Goal: Information Seeking & Learning: Learn about a topic

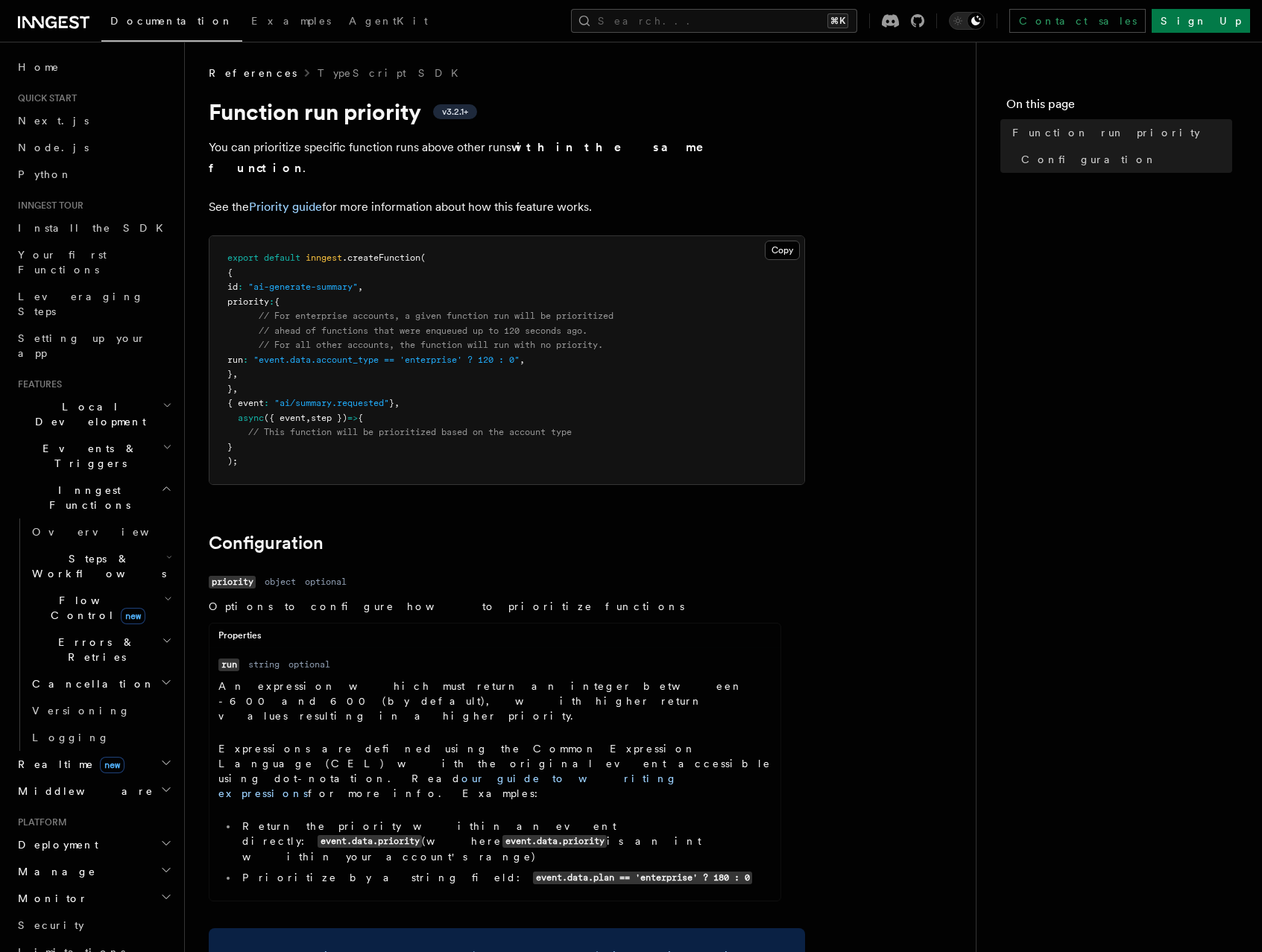
click at [86, 545] on h2 "Steps & Workflows" at bounding box center [100, 566] width 149 height 42
click at [88, 614] on link "Function steps" at bounding box center [107, 627] width 135 height 27
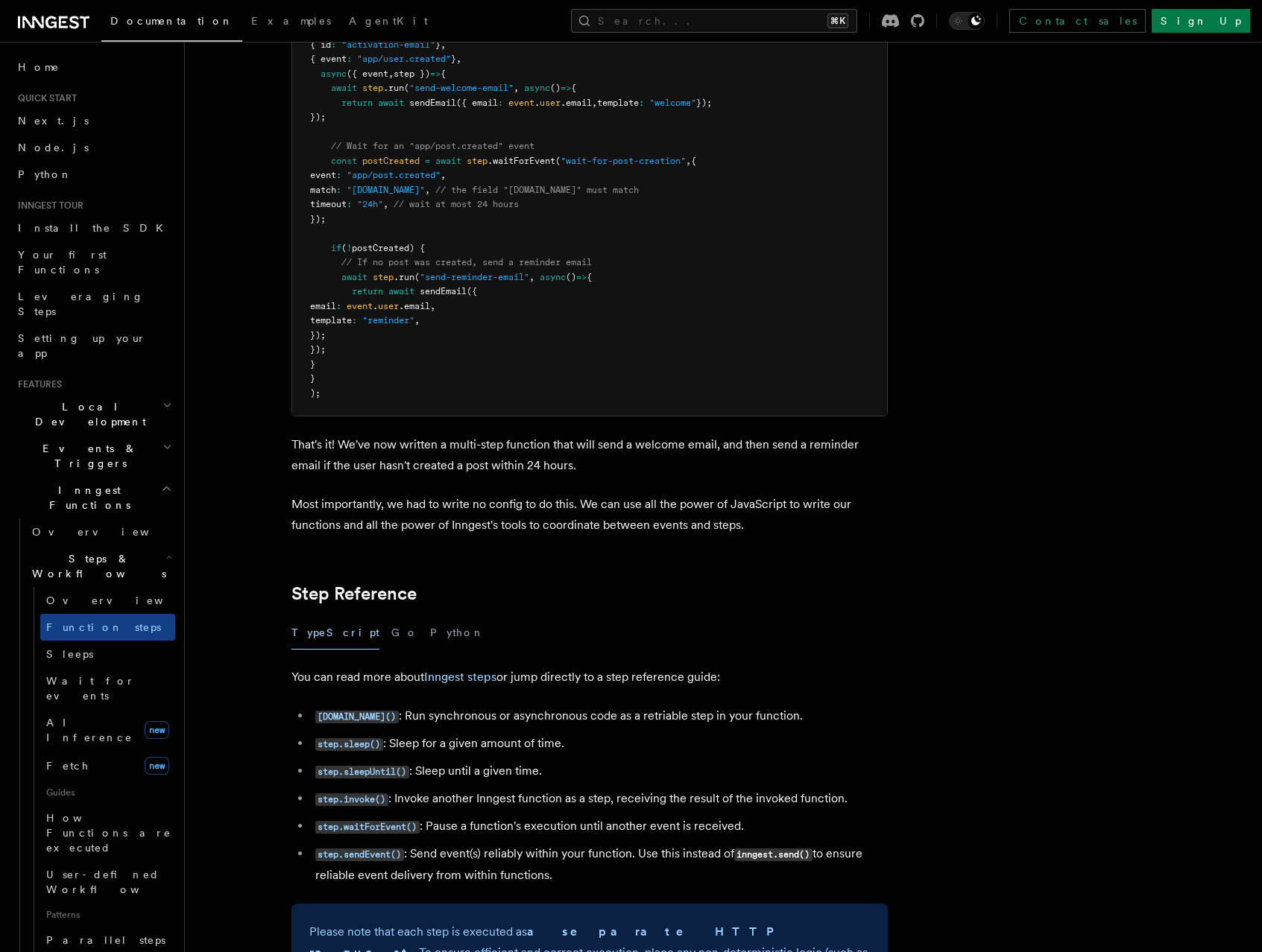
scroll to position [2208, 0]
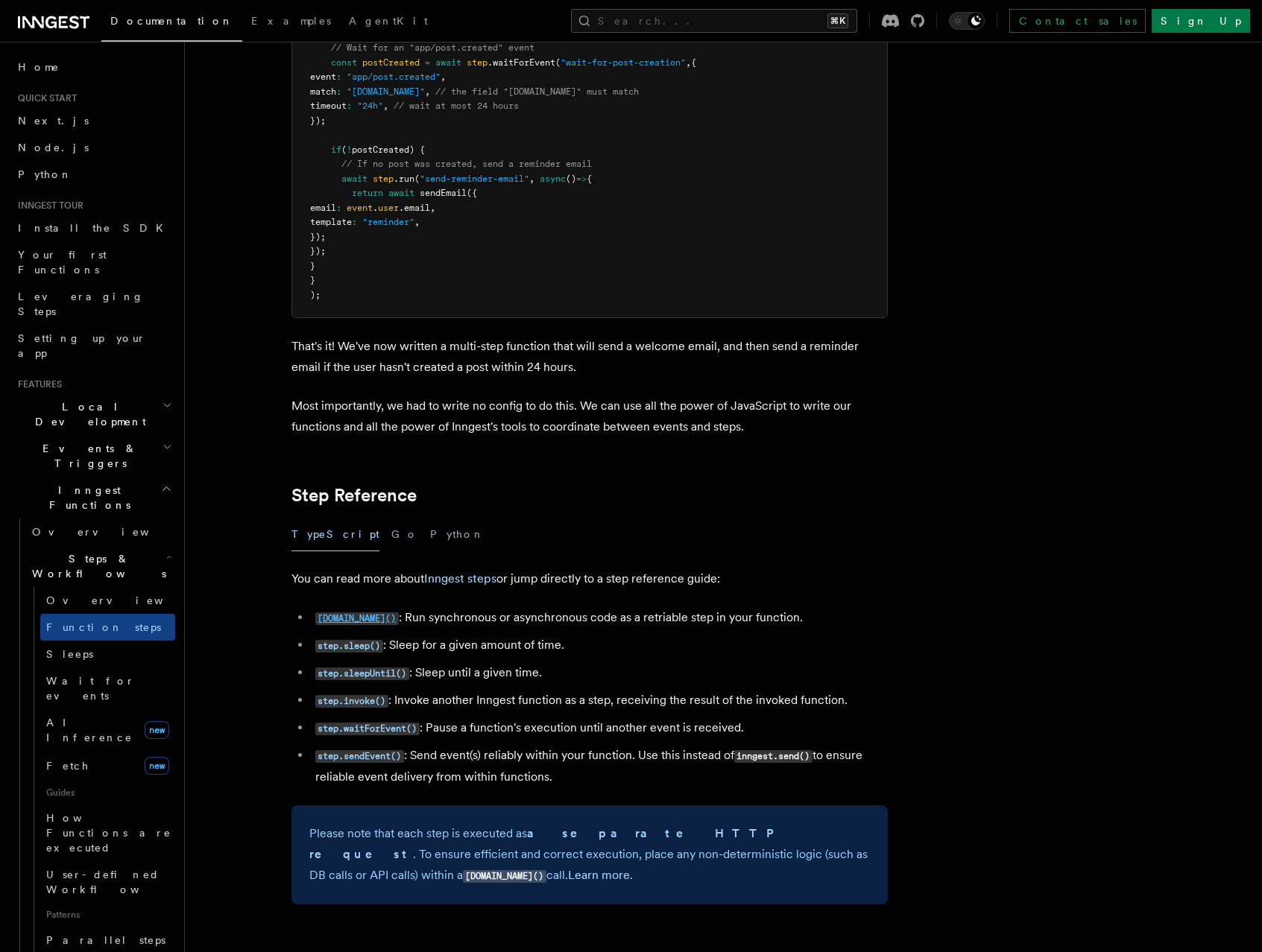
click at [355, 622] on code "[DOMAIN_NAME]()" at bounding box center [356, 618] width 83 height 12
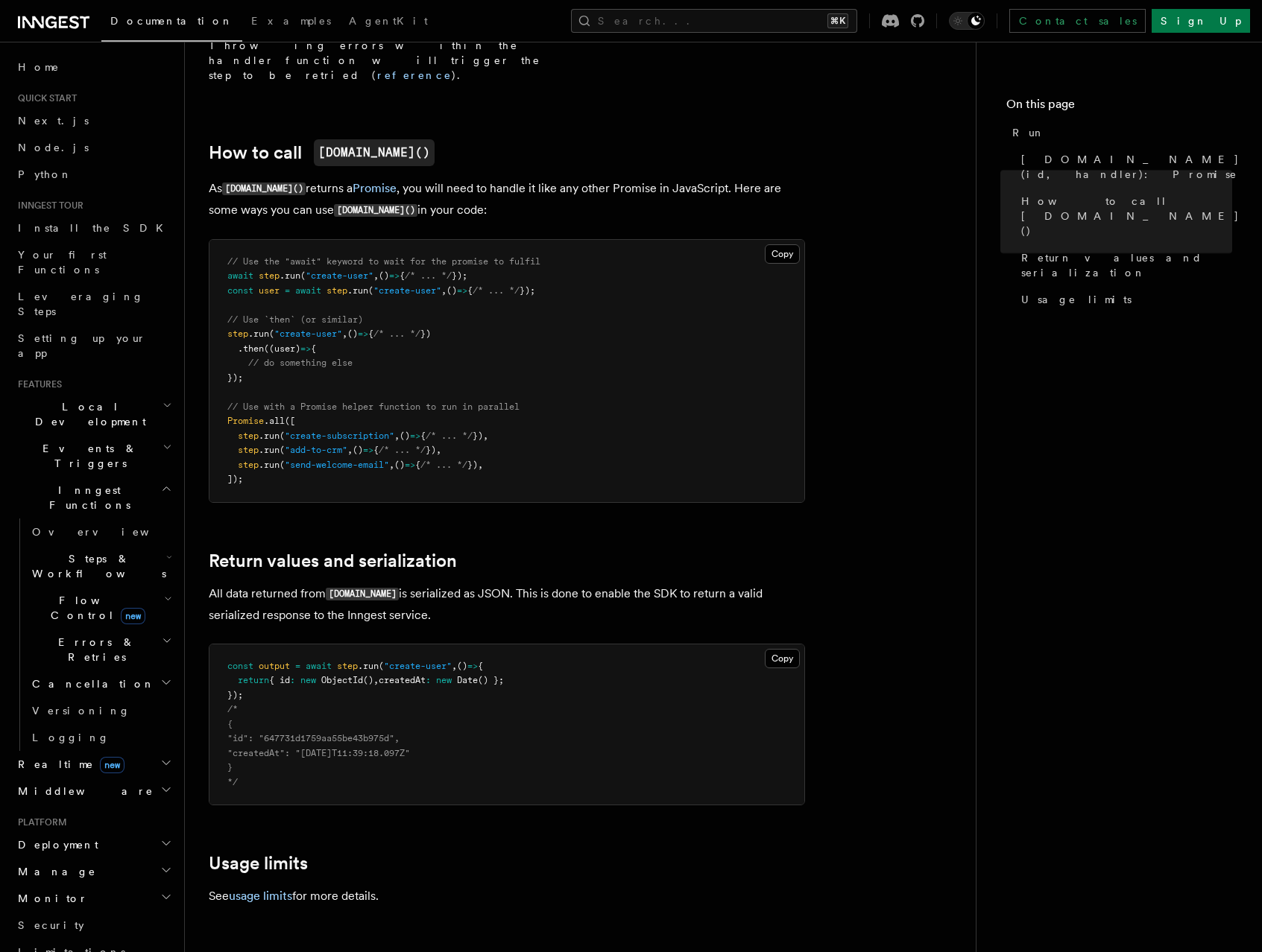
scroll to position [931, 0]
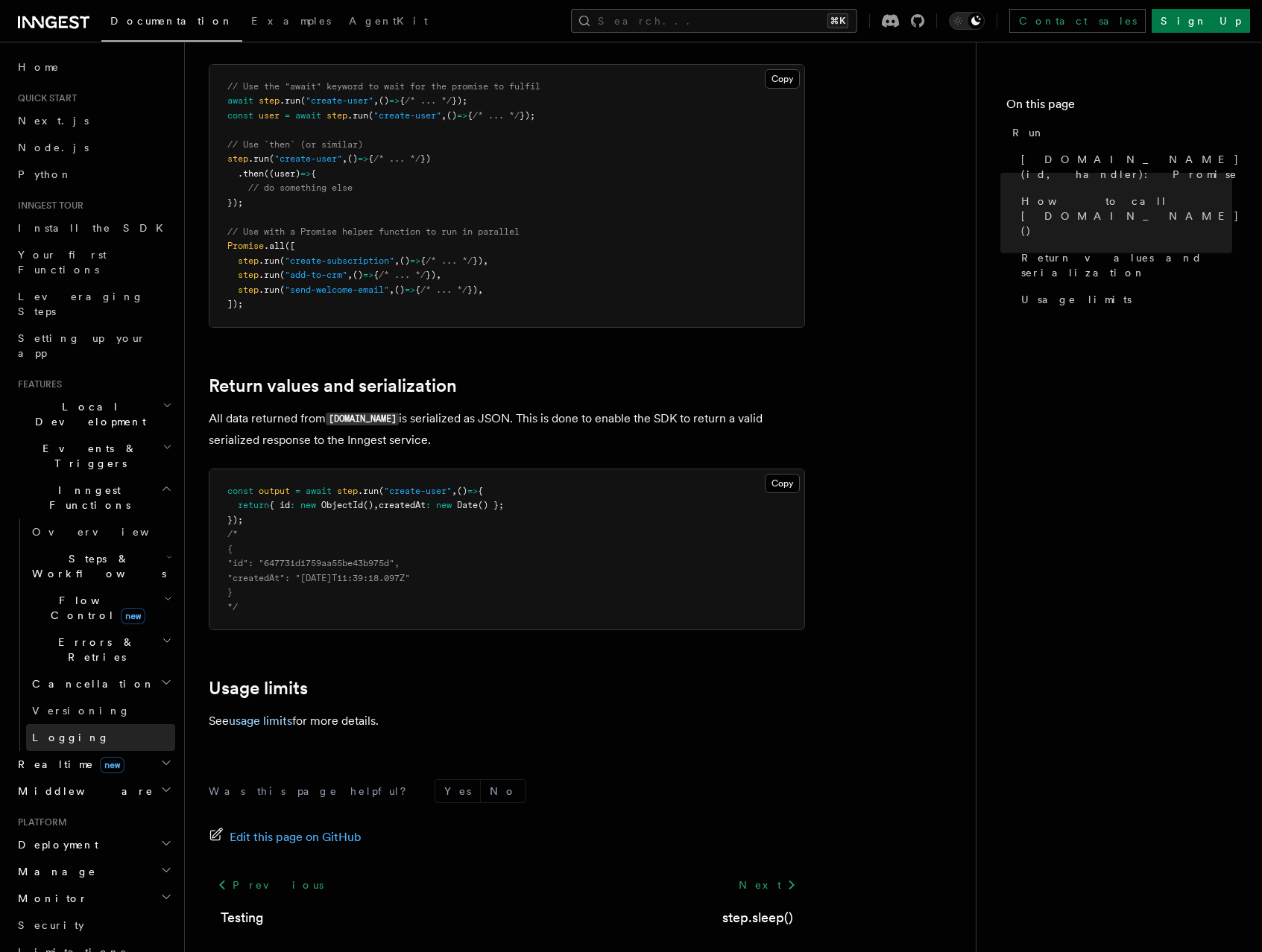
click at [72, 724] on link "Logging" at bounding box center [100, 737] width 149 height 27
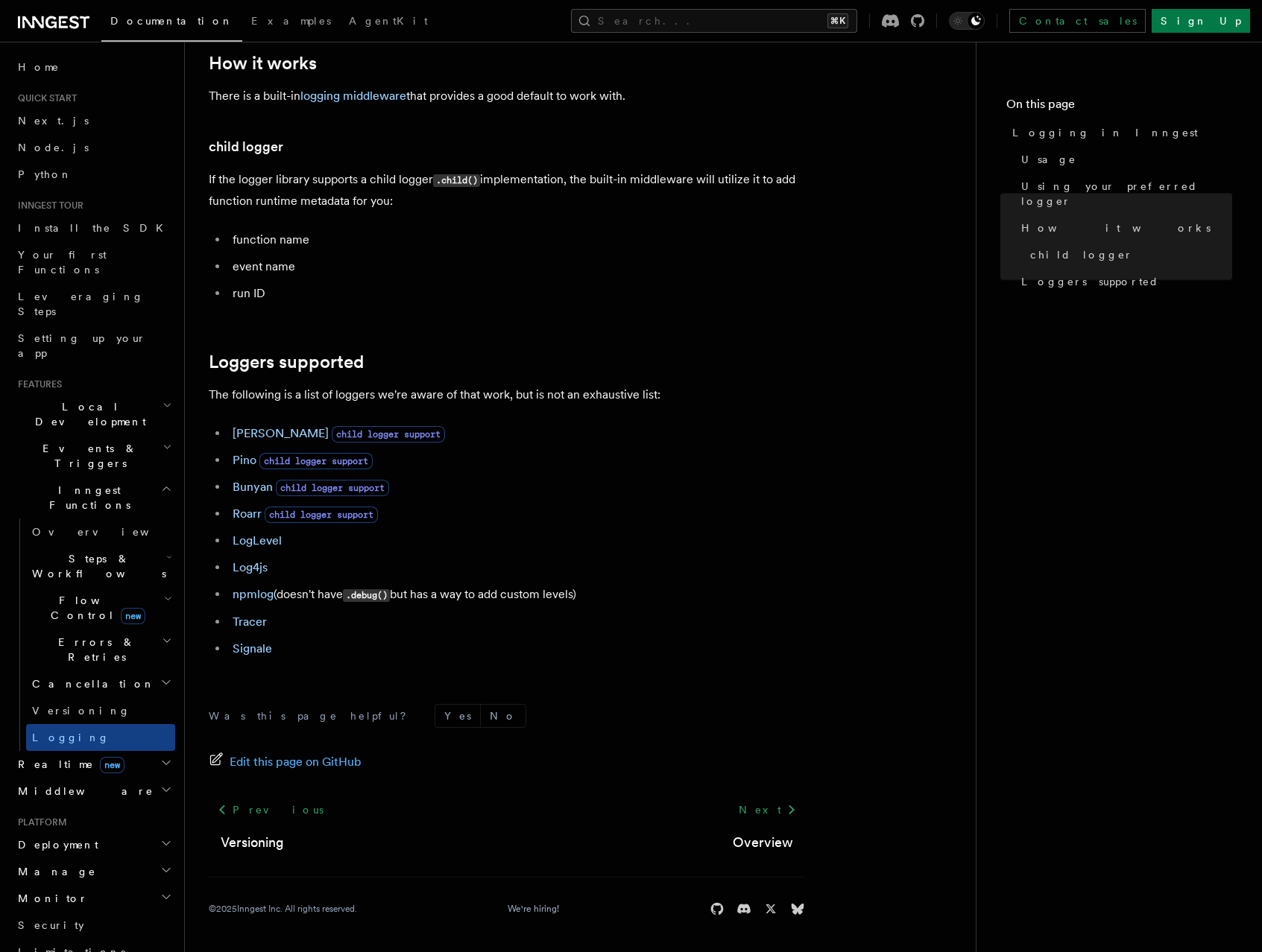
scroll to position [1819, 0]
